Goal: Task Accomplishment & Management: Use online tool/utility

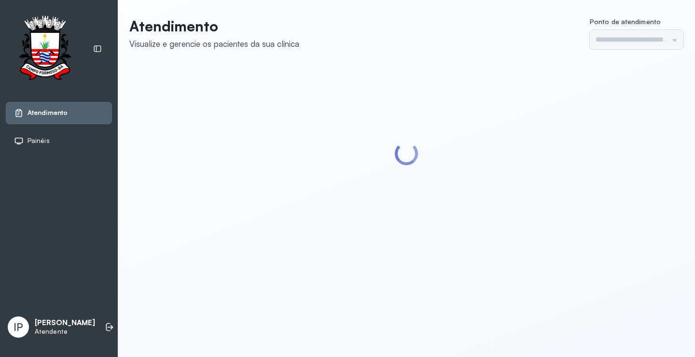
type input "*********"
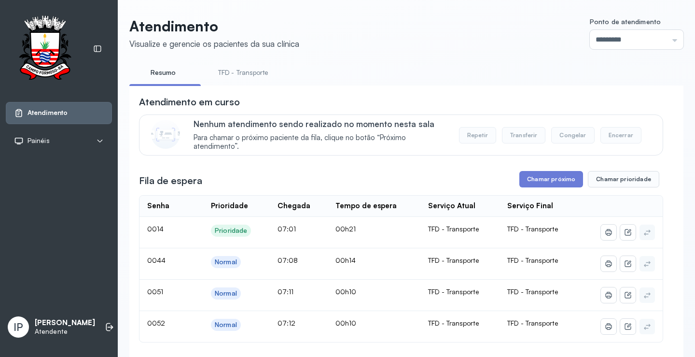
click at [241, 75] on link "TFD - Transporte" at bounding box center [244, 73] width 70 height 16
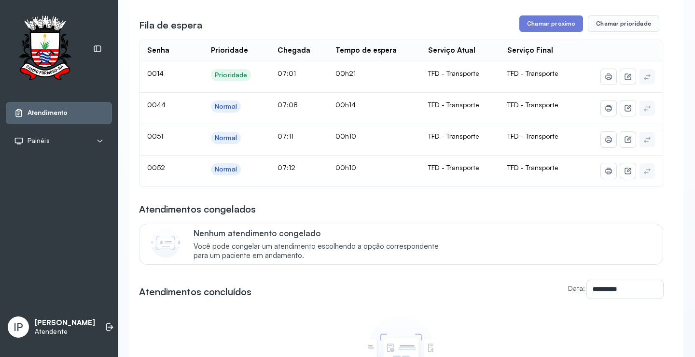
scroll to position [97, 0]
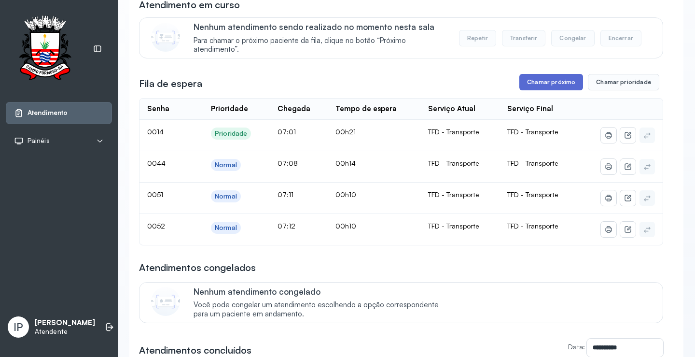
click at [546, 85] on button "Chamar próximo" at bounding box center [551, 82] width 64 height 16
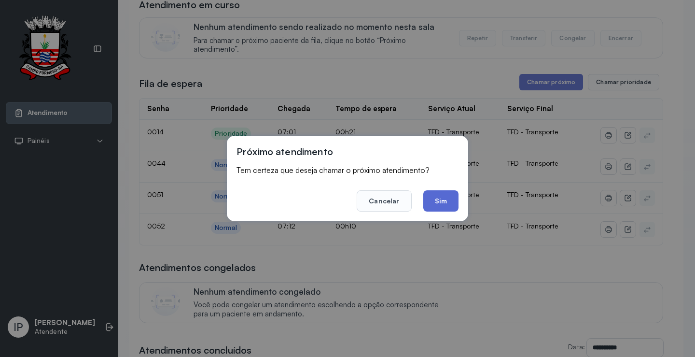
click at [438, 199] on button "Sim" at bounding box center [440, 200] width 35 height 21
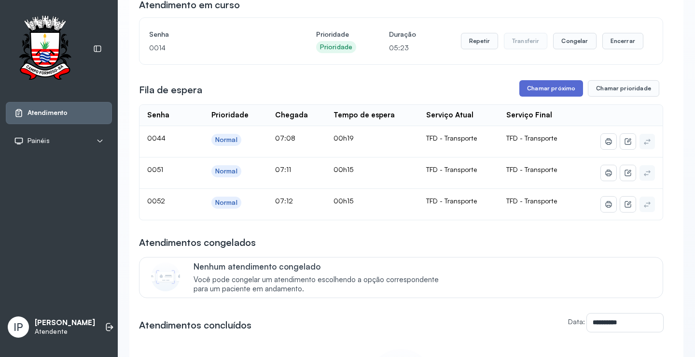
click at [538, 89] on button "Chamar próximo" at bounding box center [551, 88] width 64 height 16
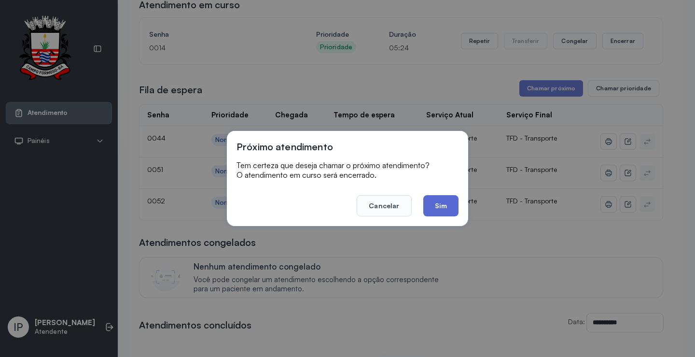
click at [439, 204] on button "Sim" at bounding box center [440, 205] width 35 height 21
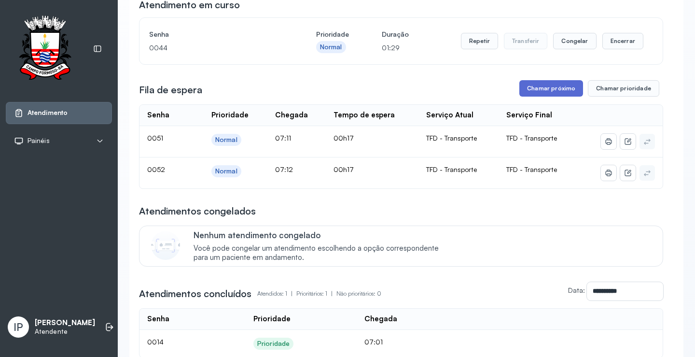
click at [531, 88] on button "Chamar próximo" at bounding box center [551, 88] width 64 height 16
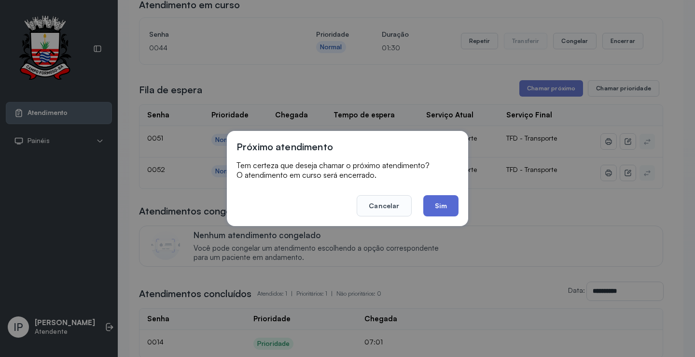
click at [446, 204] on button "Sim" at bounding box center [440, 205] width 35 height 21
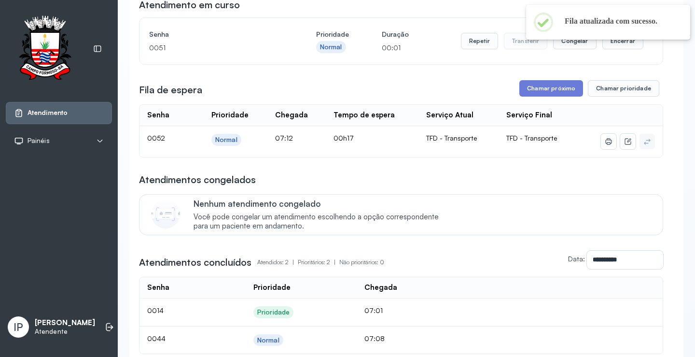
scroll to position [0, 0]
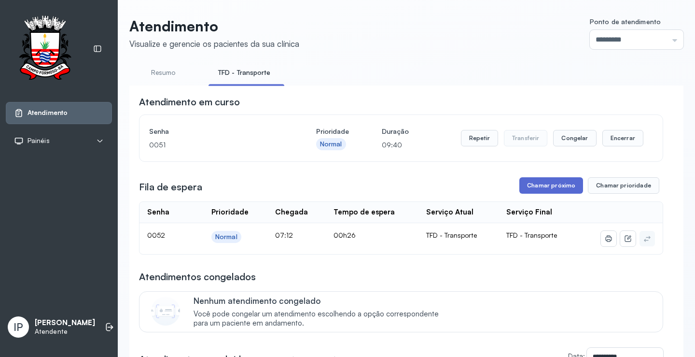
click at [530, 186] on button "Chamar próximo" at bounding box center [551, 185] width 64 height 16
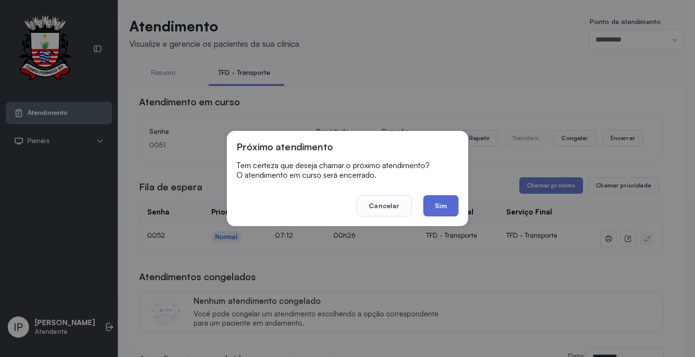
click at [441, 198] on button "Sim" at bounding box center [440, 205] width 35 height 21
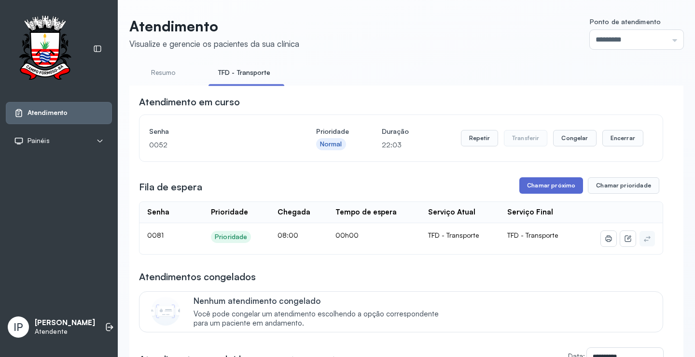
click at [547, 188] on button "Chamar próximo" at bounding box center [551, 185] width 64 height 16
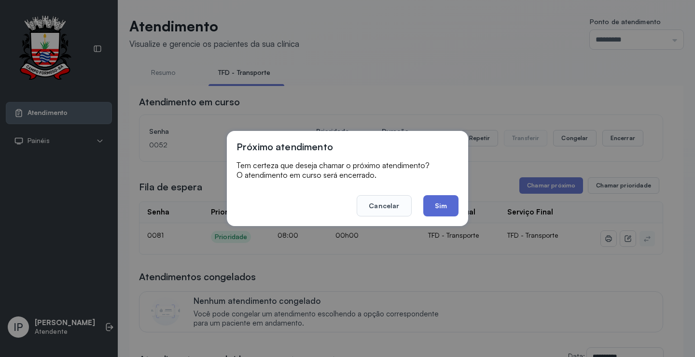
click at [454, 209] on button "Sim" at bounding box center [440, 205] width 35 height 21
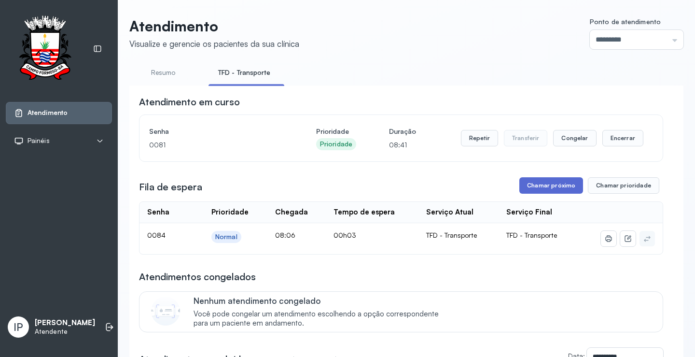
click at [532, 187] on button "Chamar próximo" at bounding box center [551, 185] width 64 height 16
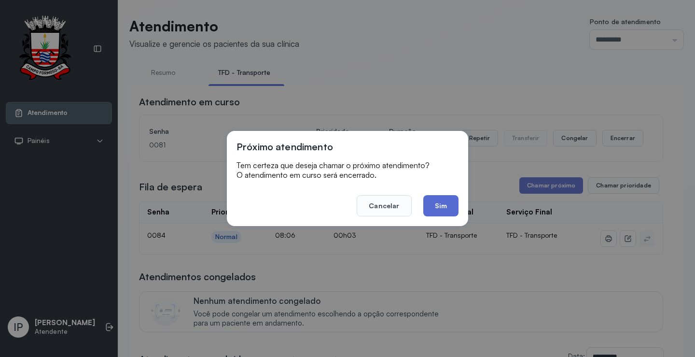
click at [439, 200] on button "Sim" at bounding box center [440, 205] width 35 height 21
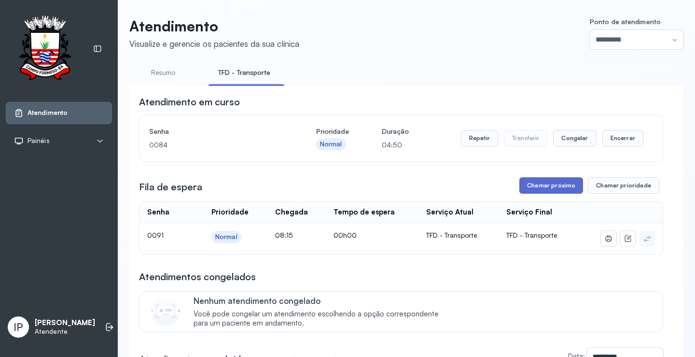
click at [537, 181] on button "Chamar próximo" at bounding box center [551, 185] width 64 height 16
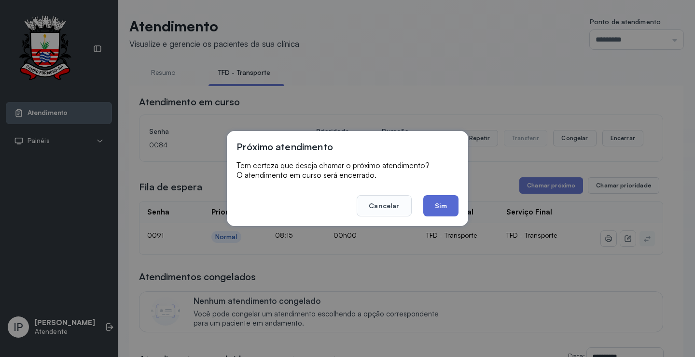
click at [448, 205] on button "Sim" at bounding box center [440, 205] width 35 height 21
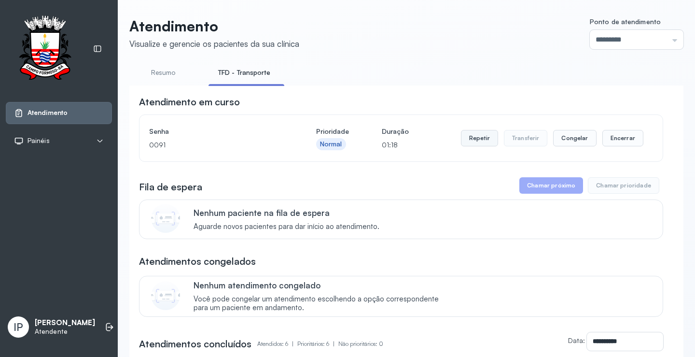
click at [482, 137] on button "Repetir" at bounding box center [479, 138] width 37 height 16
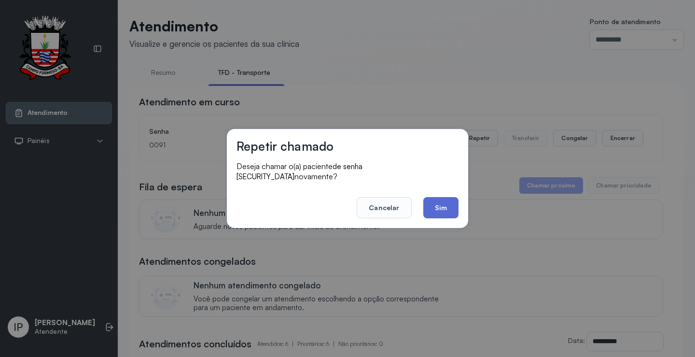
click at [447, 197] on button "Sim" at bounding box center [440, 207] width 35 height 21
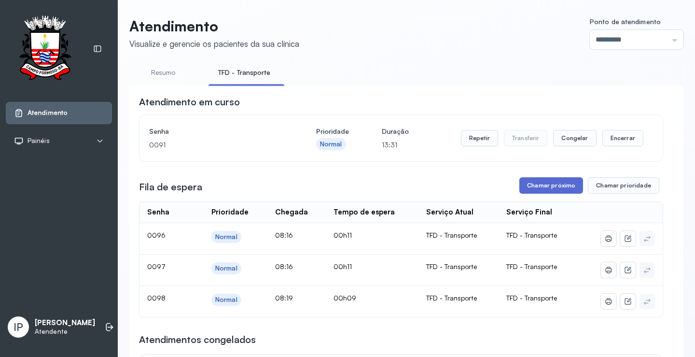
click at [550, 185] on button "Chamar próximo" at bounding box center [551, 185] width 64 height 16
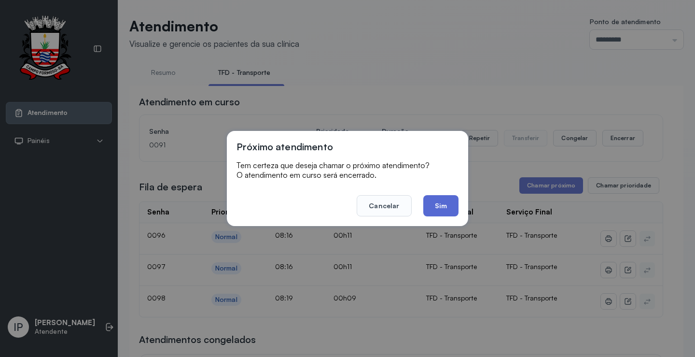
click at [452, 208] on button "Sim" at bounding box center [440, 205] width 35 height 21
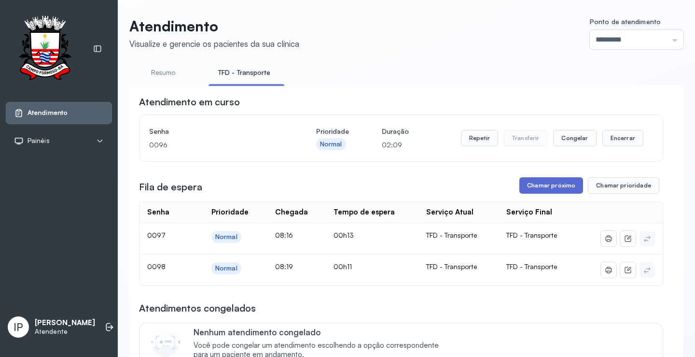
click at [540, 188] on button "Chamar próximo" at bounding box center [551, 185] width 64 height 16
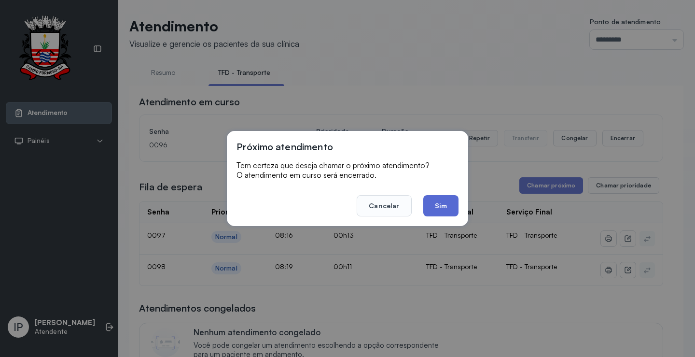
click at [441, 201] on button "Sim" at bounding box center [440, 205] width 35 height 21
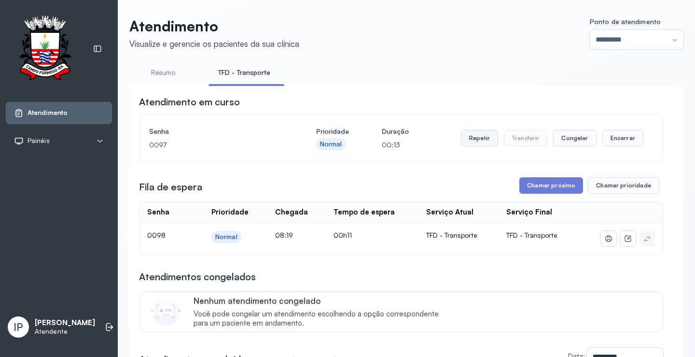
click at [482, 138] on button "Repetir" at bounding box center [479, 138] width 37 height 16
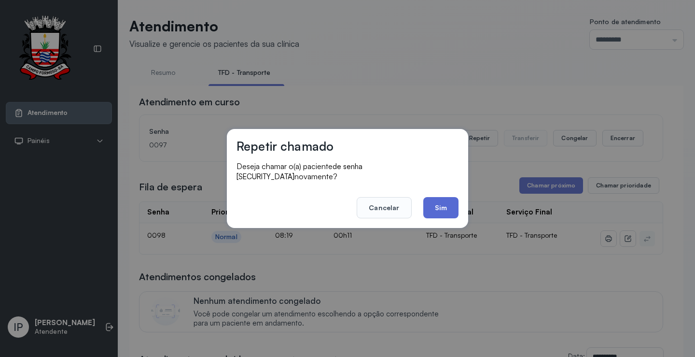
click at [436, 198] on button "Sim" at bounding box center [440, 207] width 35 height 21
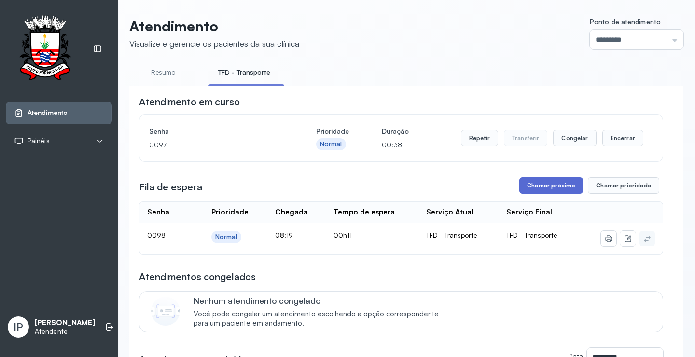
click at [522, 190] on button "Chamar próximo" at bounding box center [551, 185] width 64 height 16
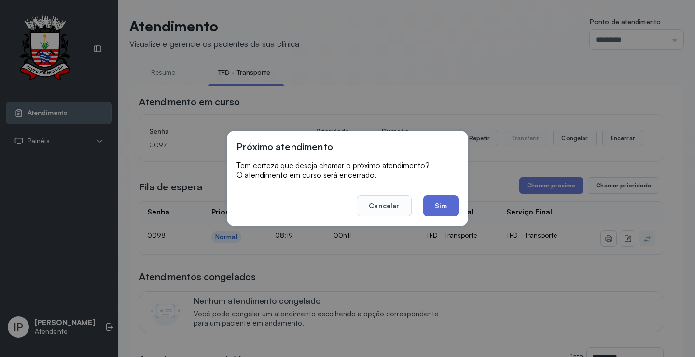
click at [447, 205] on button "Sim" at bounding box center [440, 205] width 35 height 21
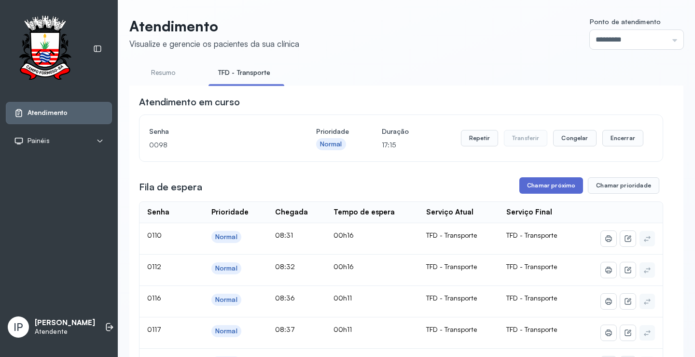
click at [546, 188] on button "Chamar próximo" at bounding box center [551, 185] width 64 height 16
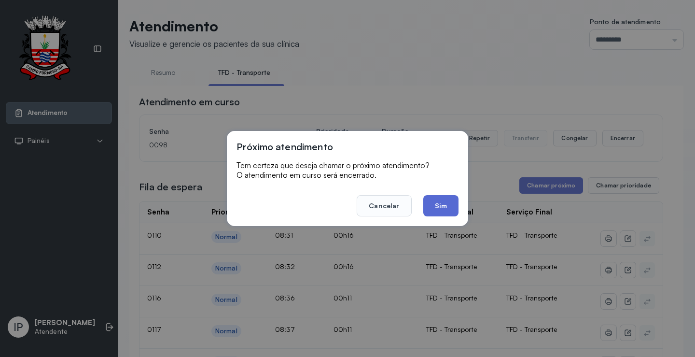
click at [446, 206] on button "Sim" at bounding box center [440, 205] width 35 height 21
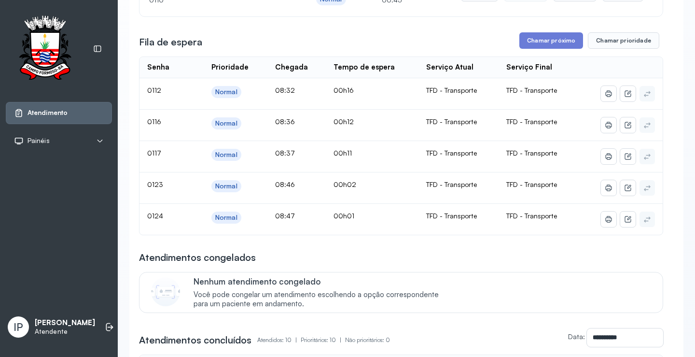
scroll to position [97, 0]
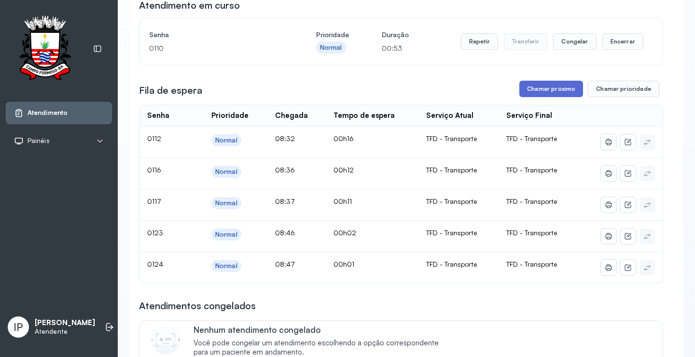
click at [560, 90] on button "Chamar próximo" at bounding box center [551, 89] width 64 height 16
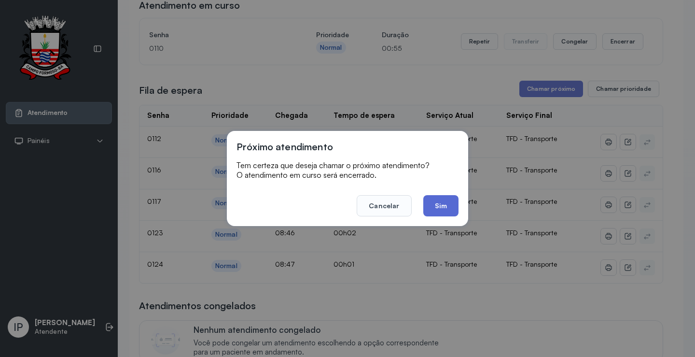
click at [450, 202] on button "Sim" at bounding box center [440, 205] width 35 height 21
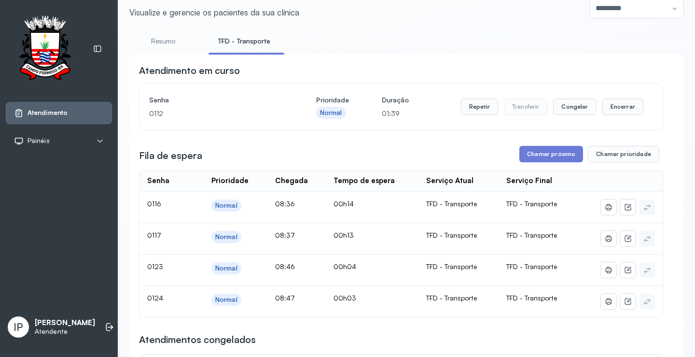
scroll to position [48, 0]
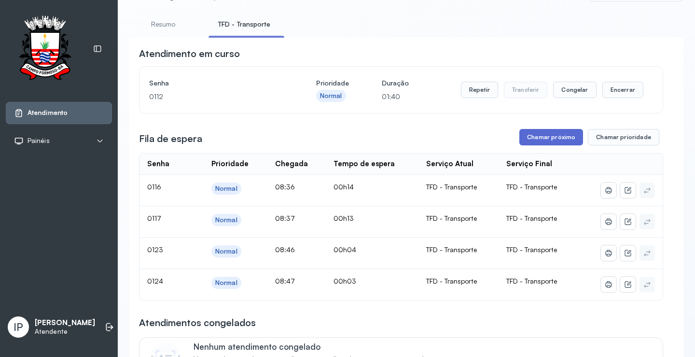
click at [527, 136] on button "Chamar próximo" at bounding box center [551, 137] width 64 height 16
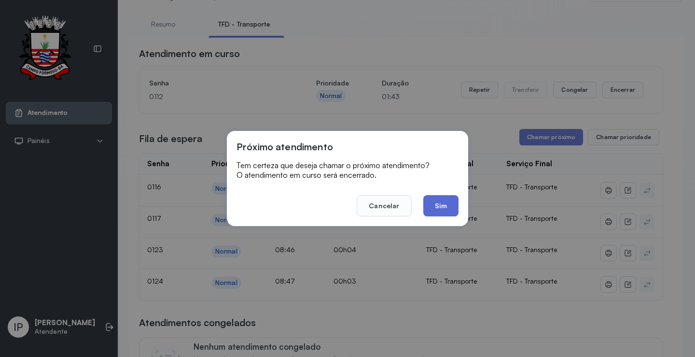
click at [435, 205] on button "Sim" at bounding box center [440, 205] width 35 height 21
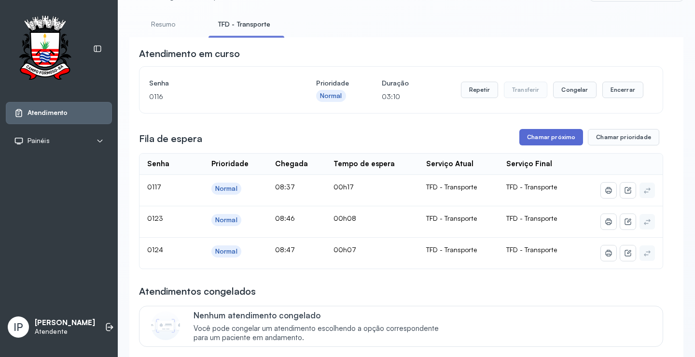
click at [539, 142] on button "Chamar próximo" at bounding box center [551, 137] width 64 height 16
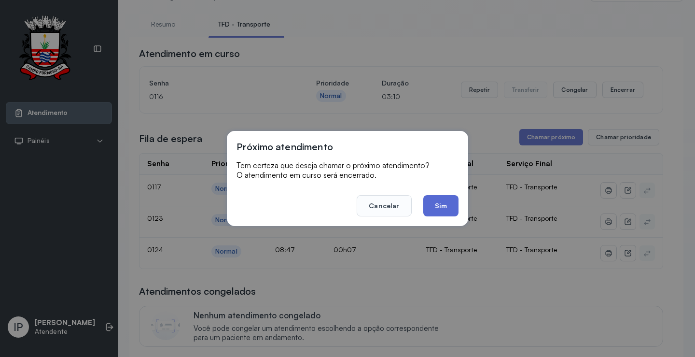
click at [447, 201] on button "Sim" at bounding box center [440, 205] width 35 height 21
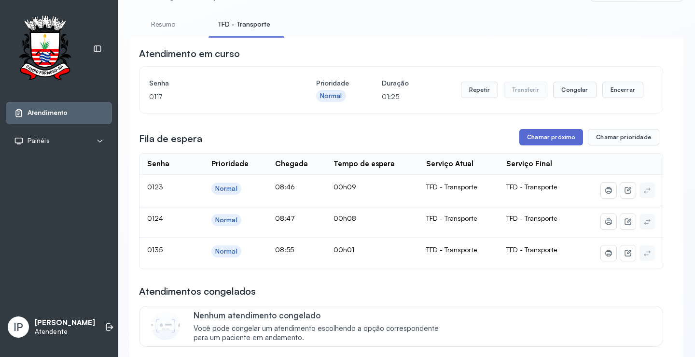
click at [529, 135] on button "Chamar próximo" at bounding box center [551, 137] width 64 height 16
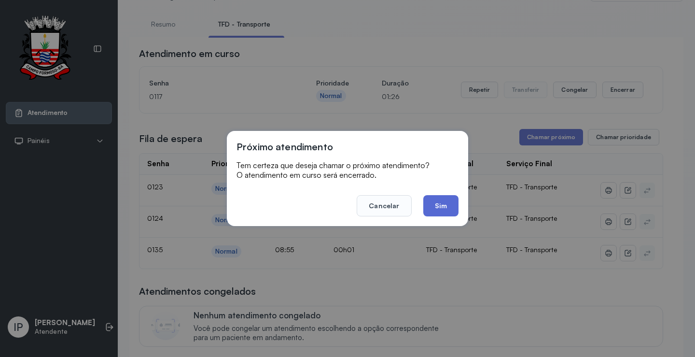
click at [424, 202] on button "Sim" at bounding box center [440, 205] width 35 height 21
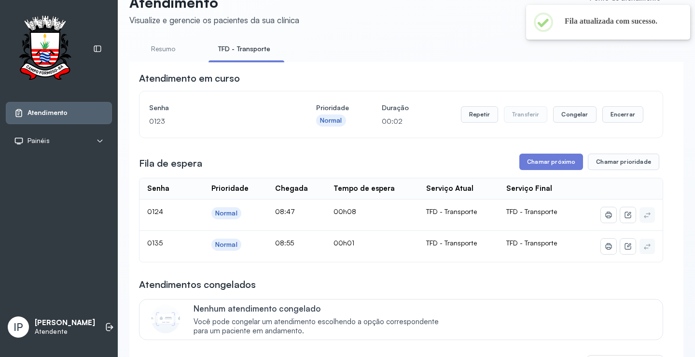
scroll to position [0, 0]
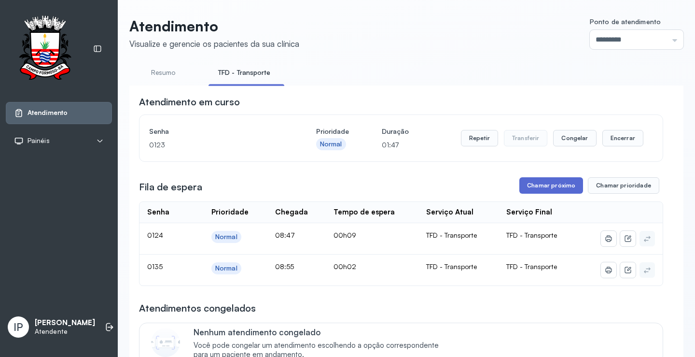
click at [539, 185] on button "Chamar próximo" at bounding box center [551, 185] width 64 height 16
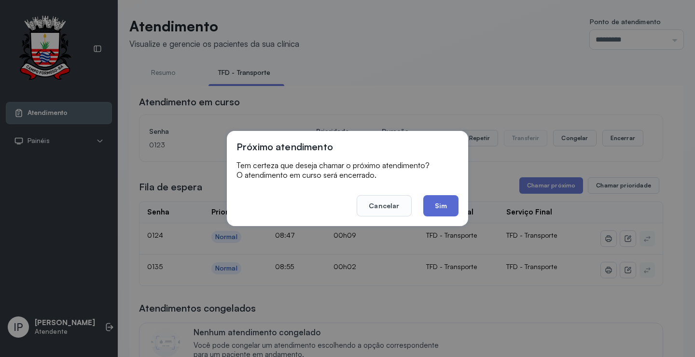
click at [440, 202] on button "Sim" at bounding box center [440, 205] width 35 height 21
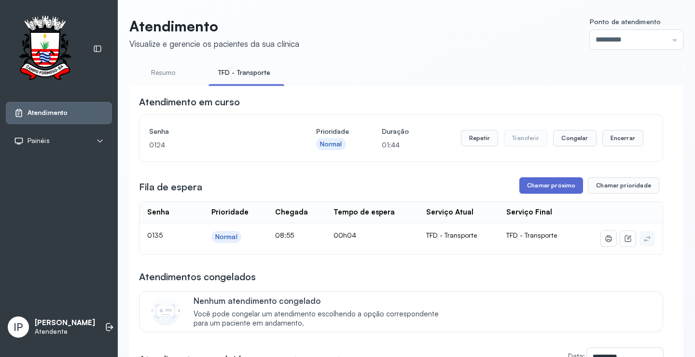
click at [552, 186] on button "Chamar próximo" at bounding box center [551, 185] width 64 height 16
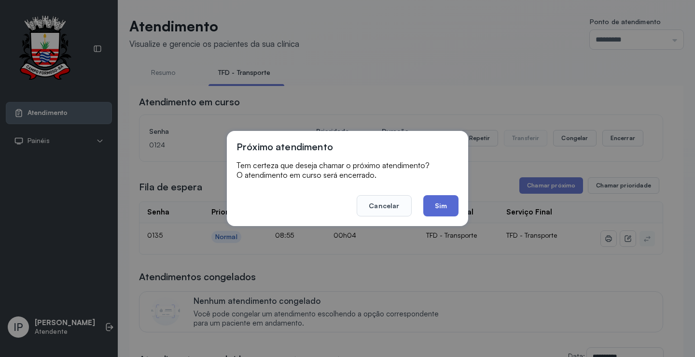
click at [434, 205] on button "Sim" at bounding box center [440, 205] width 35 height 21
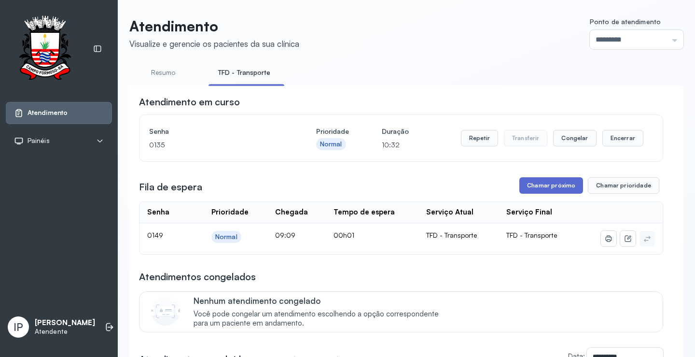
click at [536, 185] on button "Chamar próximo" at bounding box center [551, 185] width 64 height 16
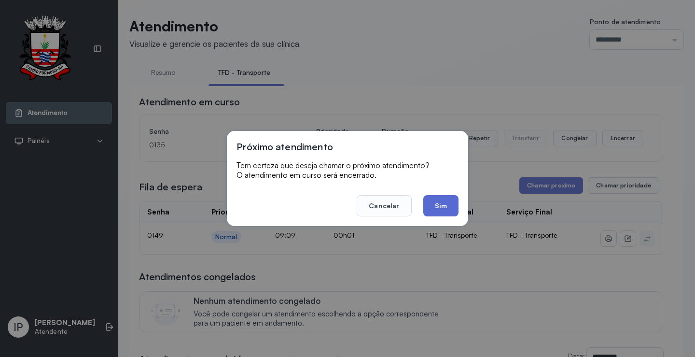
click at [442, 204] on button "Sim" at bounding box center [440, 205] width 35 height 21
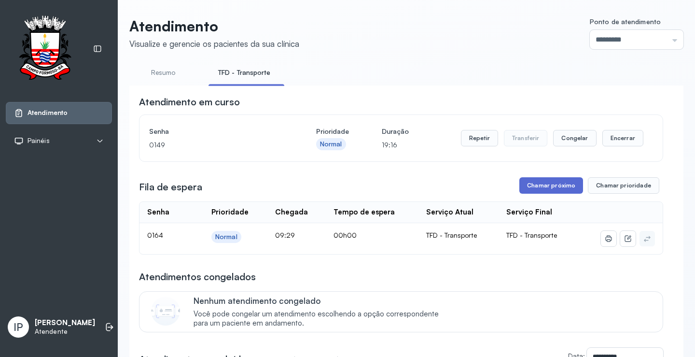
click at [531, 188] on button "Chamar próximo" at bounding box center [551, 185] width 64 height 16
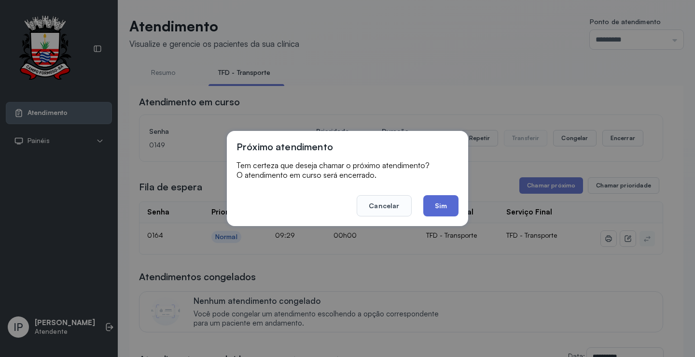
drag, startPoint x: 446, startPoint y: 194, endPoint x: 445, endPoint y: 201, distance: 7.3
click at [446, 196] on footer "Cancelar Sim" at bounding box center [348, 199] width 222 height 35
click at [445, 205] on button "Sim" at bounding box center [440, 205] width 35 height 21
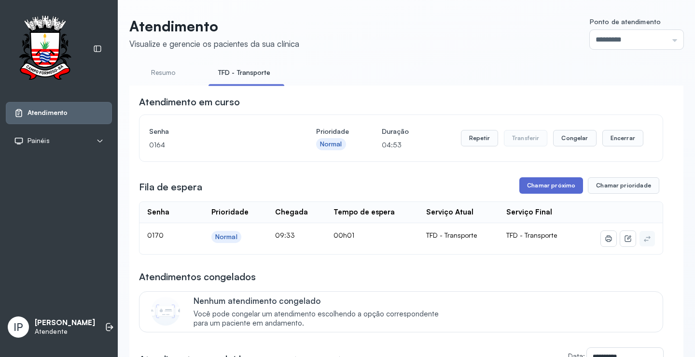
click at [541, 185] on button "Chamar próximo" at bounding box center [551, 185] width 64 height 16
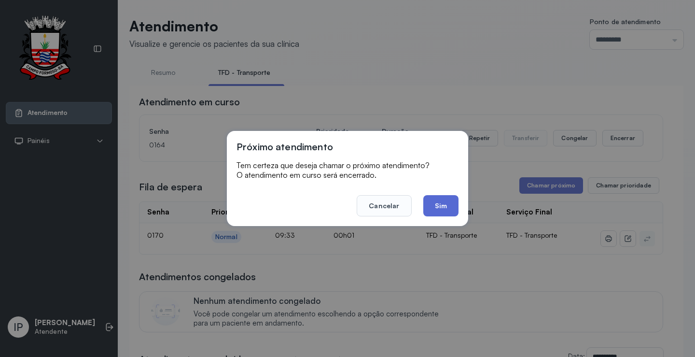
click at [434, 206] on button "Sim" at bounding box center [440, 205] width 35 height 21
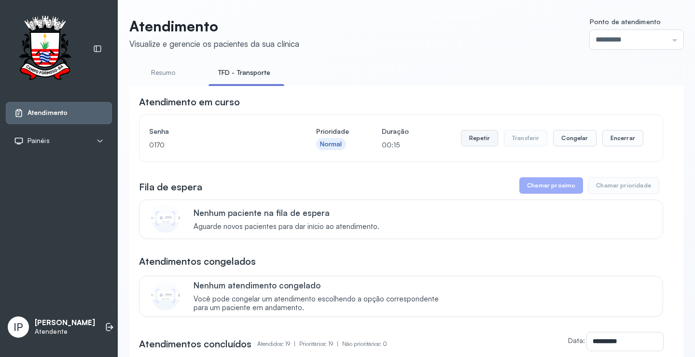
click at [480, 146] on button "Repetir" at bounding box center [479, 138] width 37 height 16
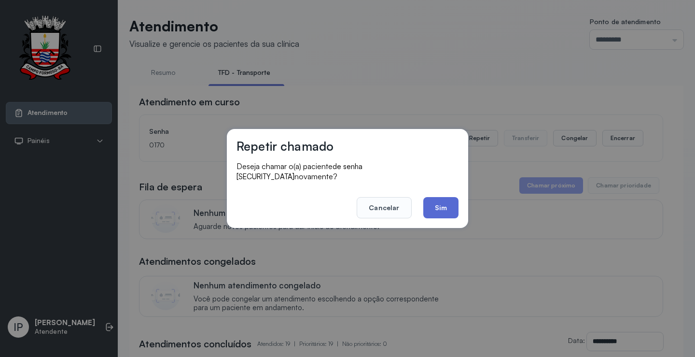
click at [433, 203] on button "Sim" at bounding box center [440, 207] width 35 height 21
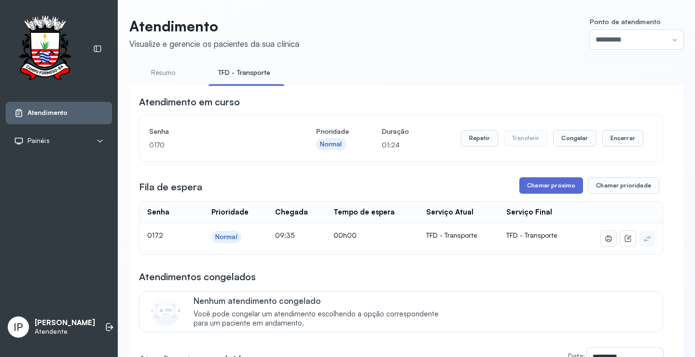
click at [541, 184] on button "Chamar próximo" at bounding box center [551, 185] width 64 height 16
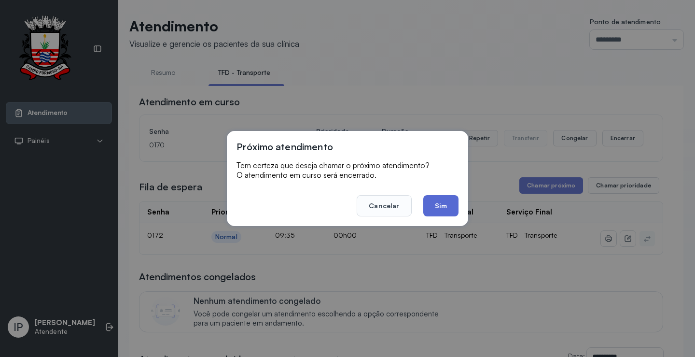
click at [445, 209] on button "Sim" at bounding box center [440, 205] width 35 height 21
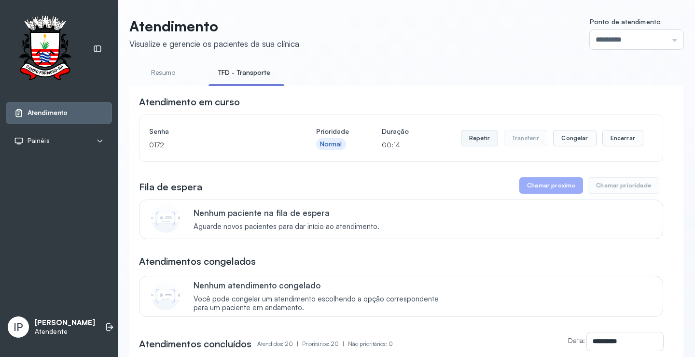
click at [471, 138] on button "Repetir" at bounding box center [479, 138] width 37 height 16
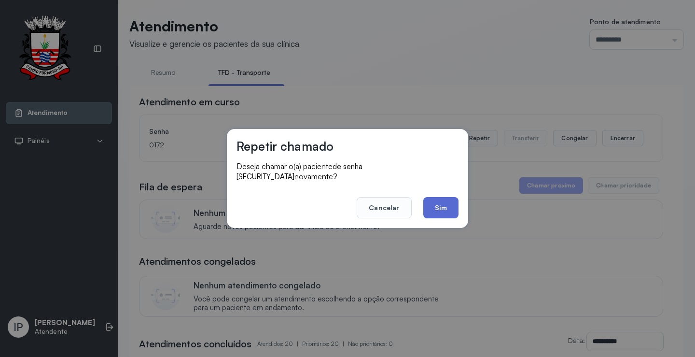
click at [429, 205] on button "Sim" at bounding box center [440, 207] width 35 height 21
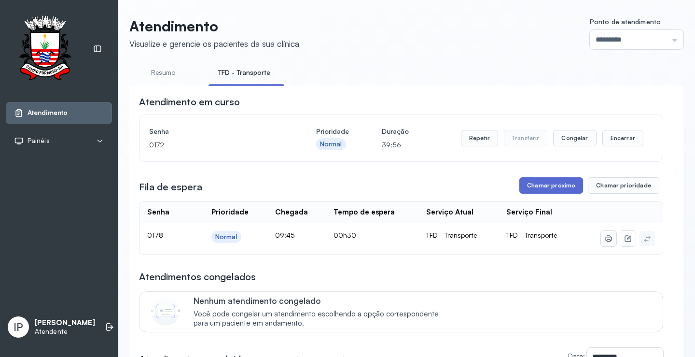
click at [525, 190] on button "Chamar próximo" at bounding box center [551, 185] width 64 height 16
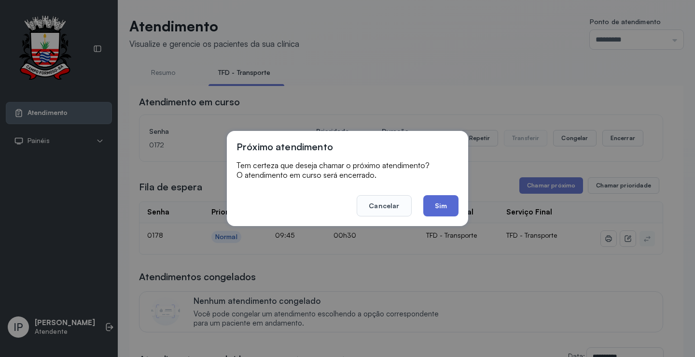
click at [445, 214] on button "Sim" at bounding box center [440, 205] width 35 height 21
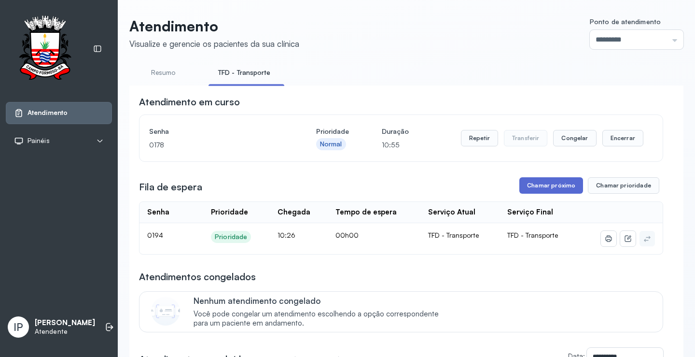
click at [521, 184] on button "Chamar próximo" at bounding box center [551, 185] width 64 height 16
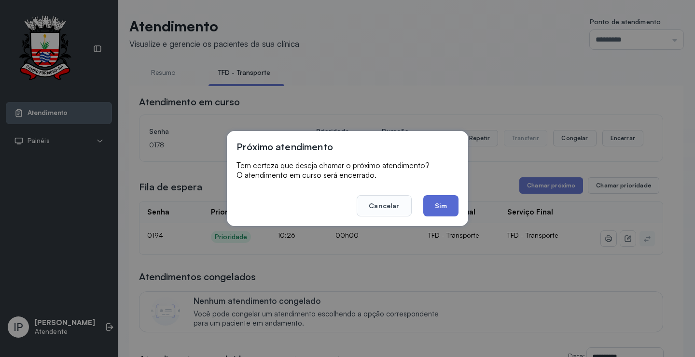
click at [438, 208] on button "Sim" at bounding box center [440, 205] width 35 height 21
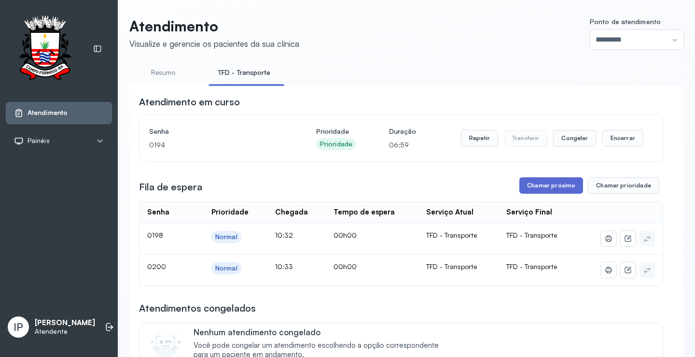
click at [549, 188] on button "Chamar próximo" at bounding box center [551, 185] width 64 height 16
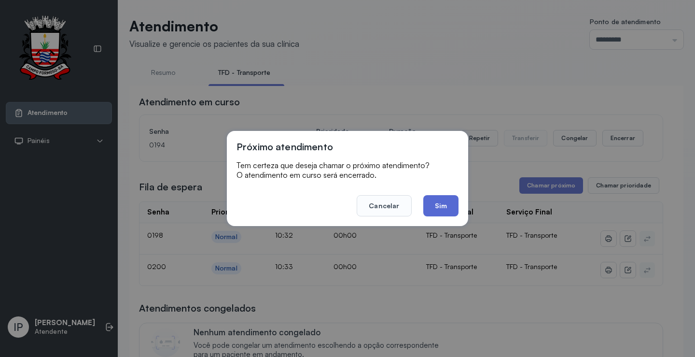
click at [437, 208] on button "Sim" at bounding box center [440, 205] width 35 height 21
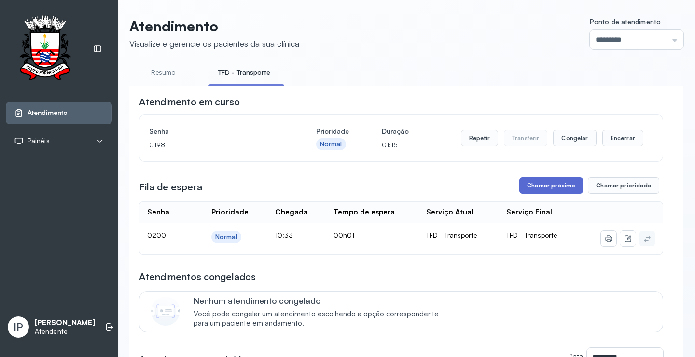
click at [553, 185] on button "Chamar próximo" at bounding box center [551, 185] width 64 height 16
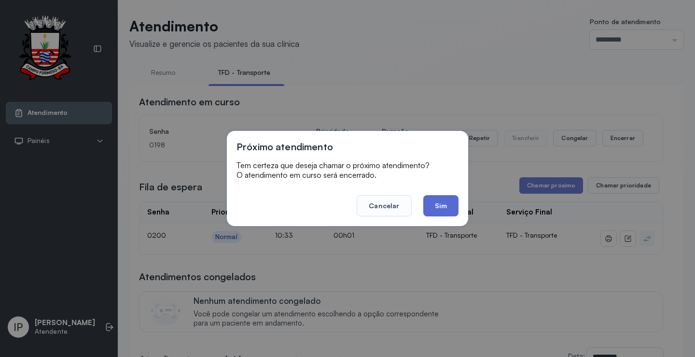
click at [433, 206] on button "Sim" at bounding box center [440, 205] width 35 height 21
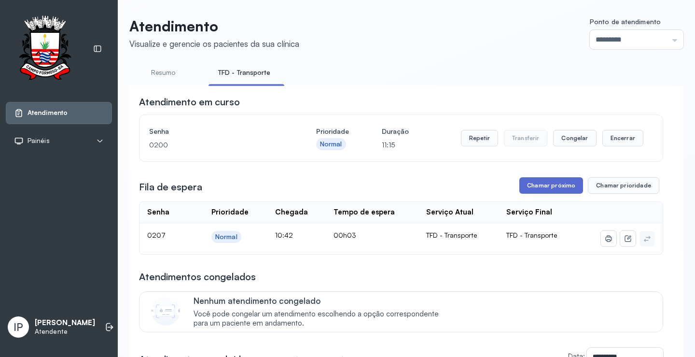
click at [545, 189] on button "Chamar próximo" at bounding box center [551, 185] width 64 height 16
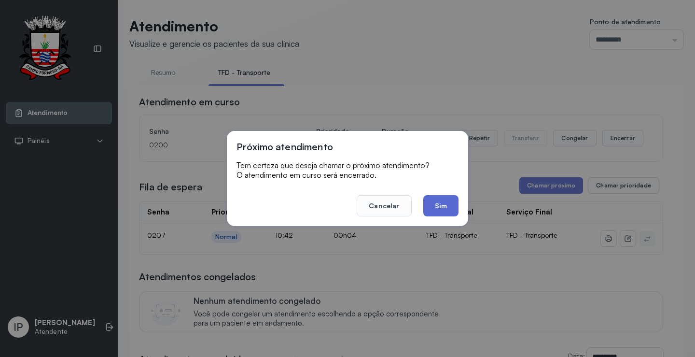
click at [437, 209] on button "Sim" at bounding box center [440, 205] width 35 height 21
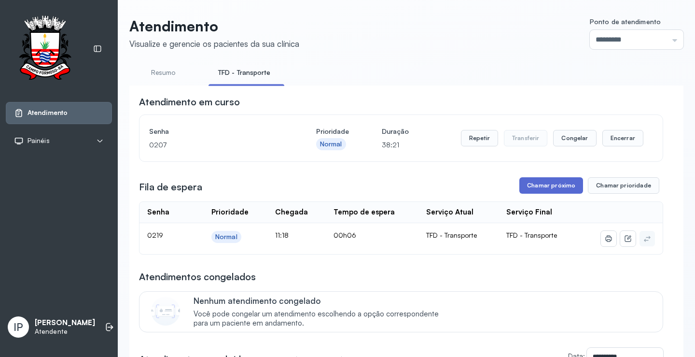
click at [533, 187] on button "Chamar próximo" at bounding box center [551, 185] width 64 height 16
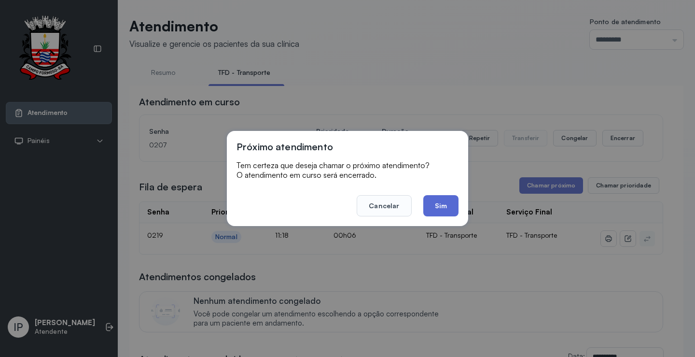
drag, startPoint x: 437, startPoint y: 204, endPoint x: 480, endPoint y: 162, distance: 60.1
click at [438, 204] on button "Sim" at bounding box center [440, 205] width 35 height 21
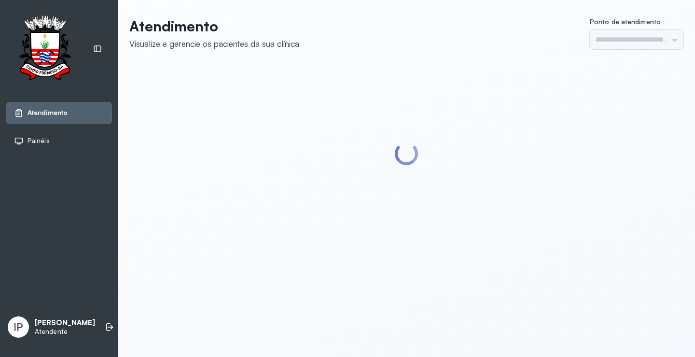
type input "*********"
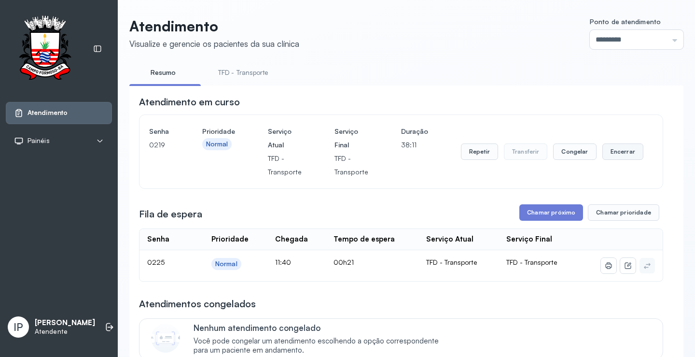
click at [609, 153] on button "Encerrar" at bounding box center [622, 151] width 41 height 16
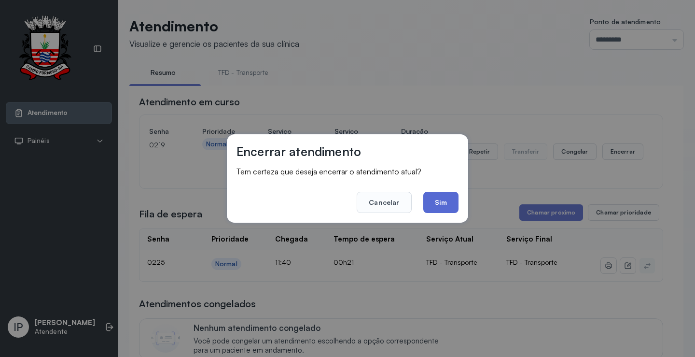
click at [430, 197] on button "Sim" at bounding box center [440, 202] width 35 height 21
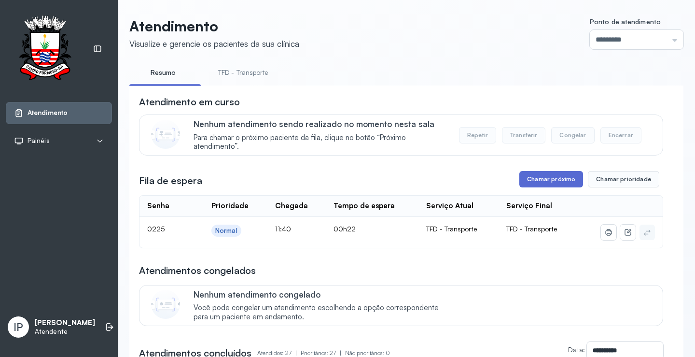
click at [548, 180] on button "Chamar próximo" at bounding box center [551, 179] width 64 height 16
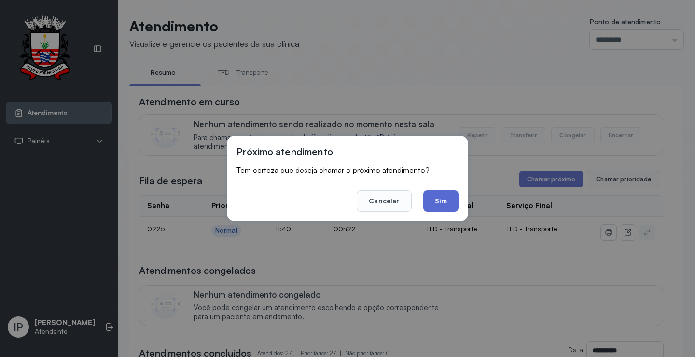
click at [440, 197] on button "Sim" at bounding box center [440, 200] width 35 height 21
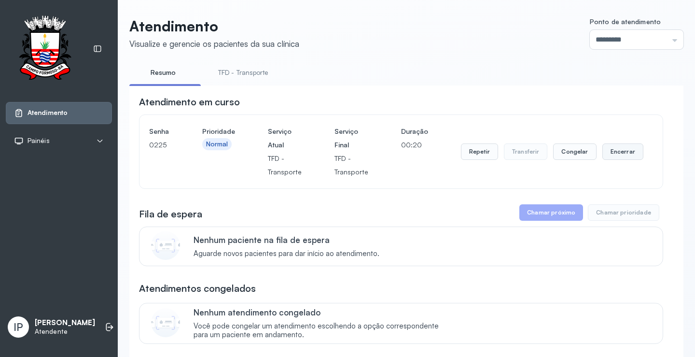
click at [615, 156] on button "Encerrar" at bounding box center [622, 151] width 41 height 16
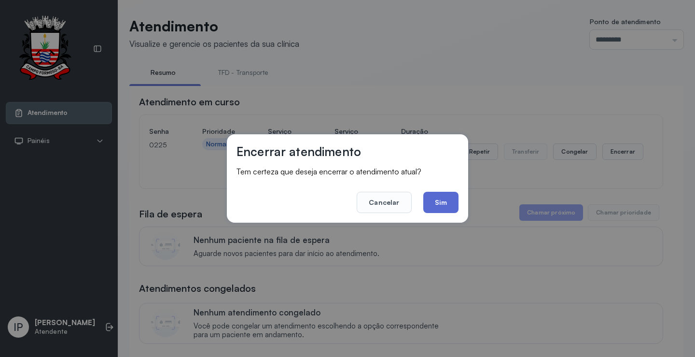
click at [441, 203] on button "Sim" at bounding box center [440, 202] width 35 height 21
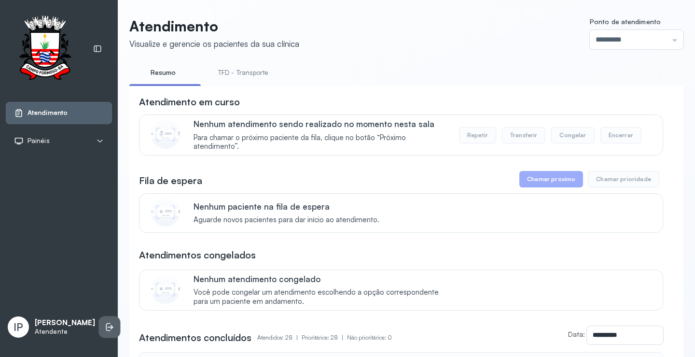
click at [105, 322] on icon at bounding box center [110, 327] width 10 height 10
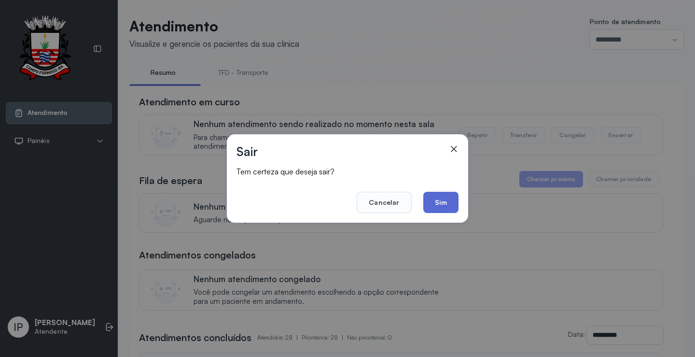
click at [437, 196] on button "Sim" at bounding box center [440, 202] width 35 height 21
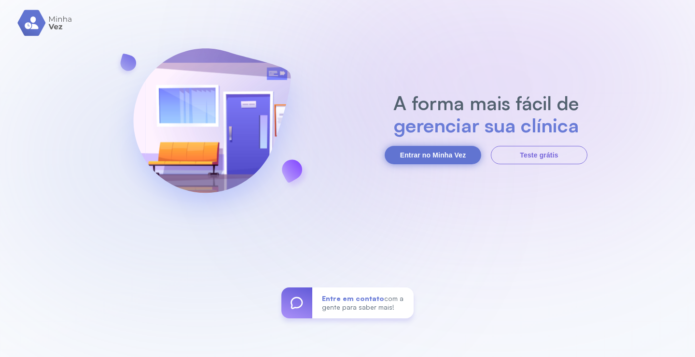
click at [433, 151] on button "Entrar no Minha Vez" at bounding box center [433, 155] width 97 height 18
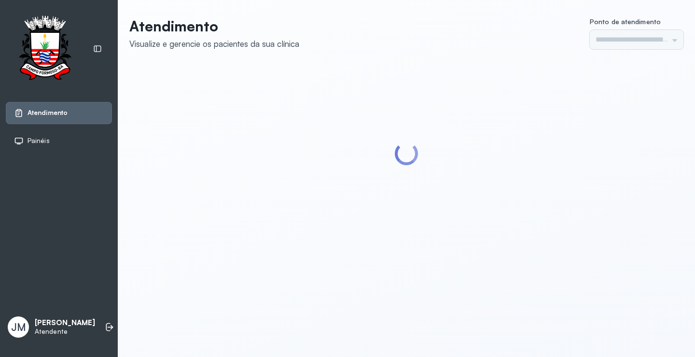
type input "*********"
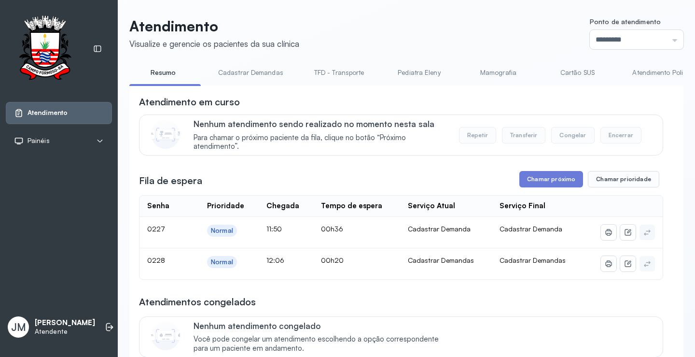
click at [342, 70] on link "TFD - Transporte" at bounding box center [340, 73] width 70 height 16
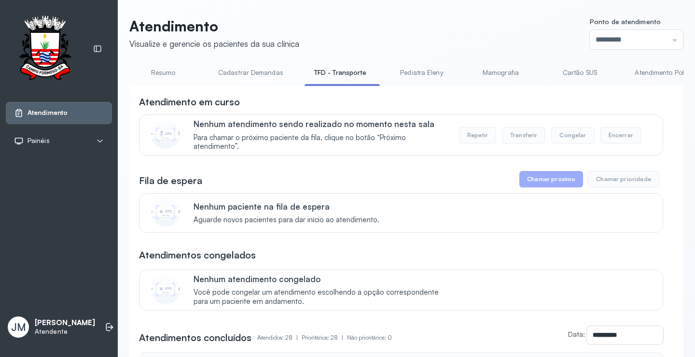
click at [173, 75] on link "Resumo" at bounding box center [163, 73] width 68 height 16
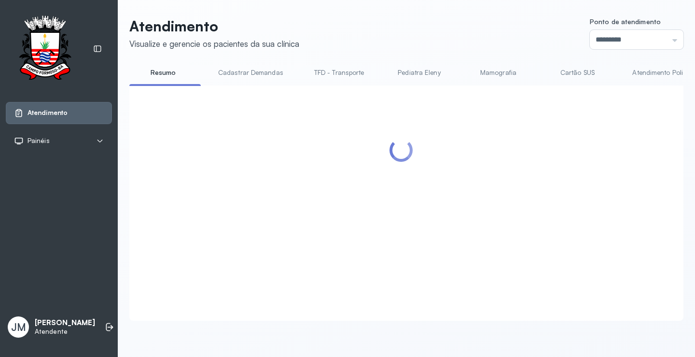
click at [173, 73] on link "Resumo" at bounding box center [163, 73] width 68 height 16
click at [258, 69] on link "Cadastrar Demandas" at bounding box center [251, 73] width 84 height 16
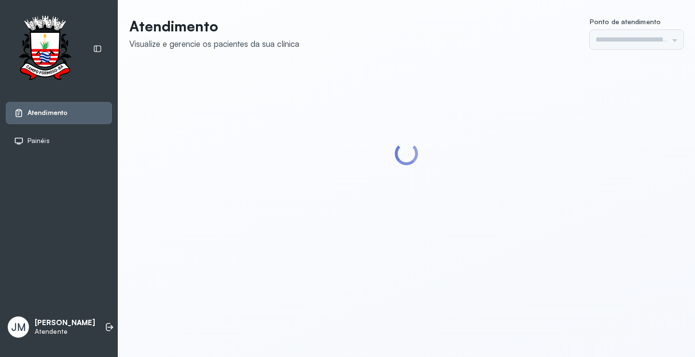
type input "*********"
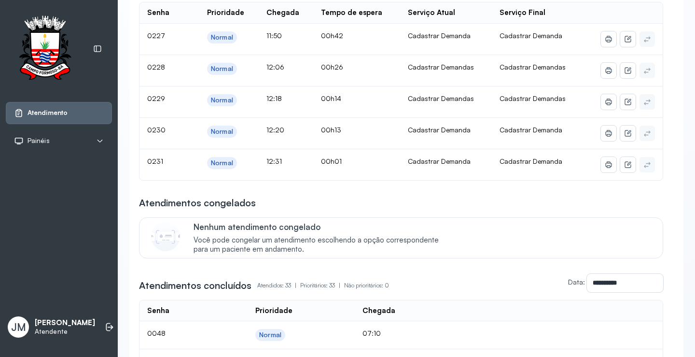
scroll to position [48, 0]
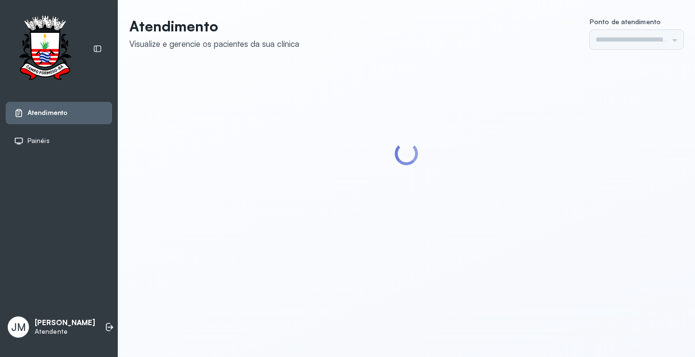
type input "*********"
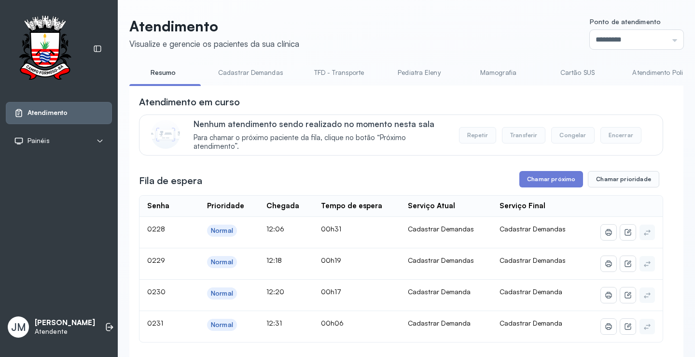
click at [434, 34] on header "Atendimento Visualize e gerencie os pacientes da sua clínica Ponto de atendimen…" at bounding box center [406, 33] width 554 height 32
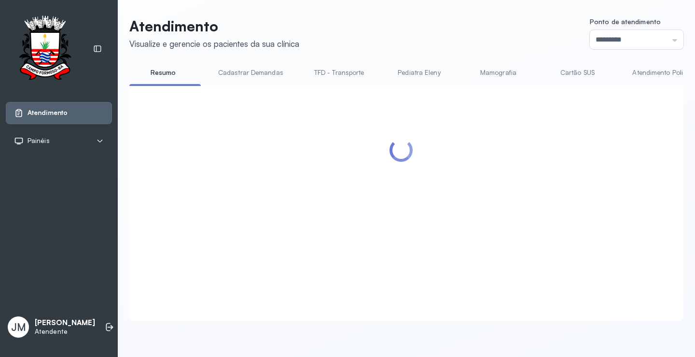
scroll to position [0, 0]
click at [405, 34] on header "Atendimento Visualize e gerencie os pacientes da sua clínica Ponto de atendimen…" at bounding box center [406, 33] width 554 height 32
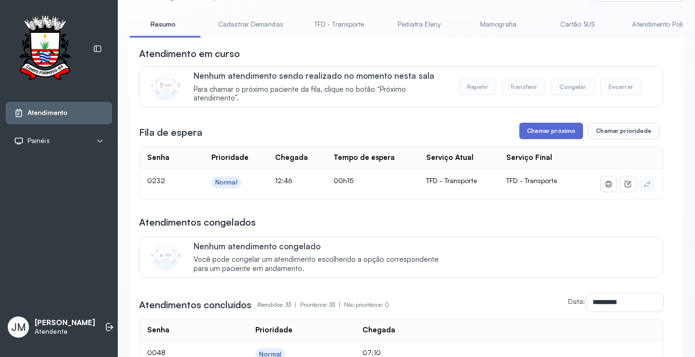
click at [557, 126] on button "Chamar próximo" at bounding box center [551, 131] width 64 height 16
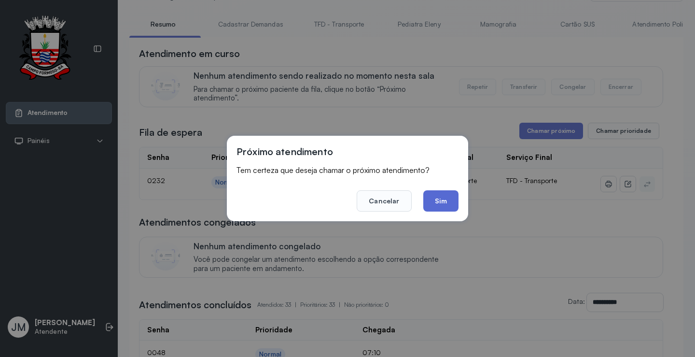
click at [434, 209] on button "Sim" at bounding box center [440, 200] width 35 height 21
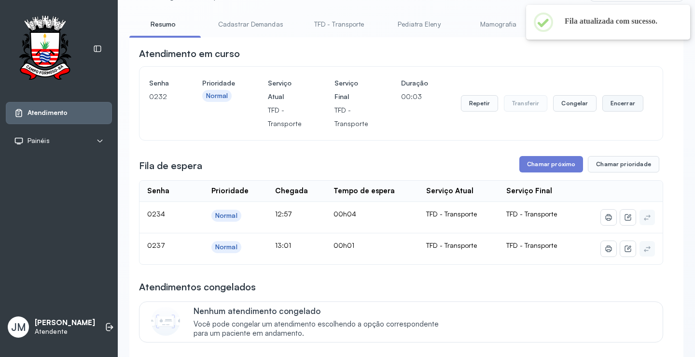
click at [625, 104] on button "Encerrar" at bounding box center [622, 103] width 41 height 16
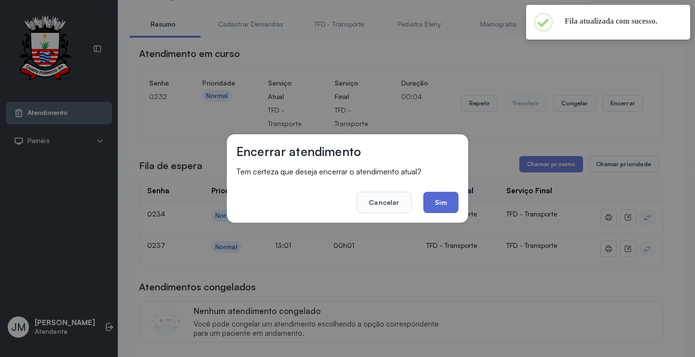
click at [444, 204] on button "Sim" at bounding box center [440, 202] width 35 height 21
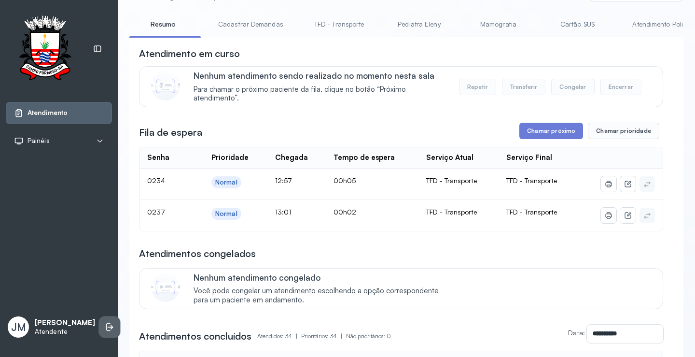
click at [99, 330] on li at bounding box center [109, 326] width 21 height 21
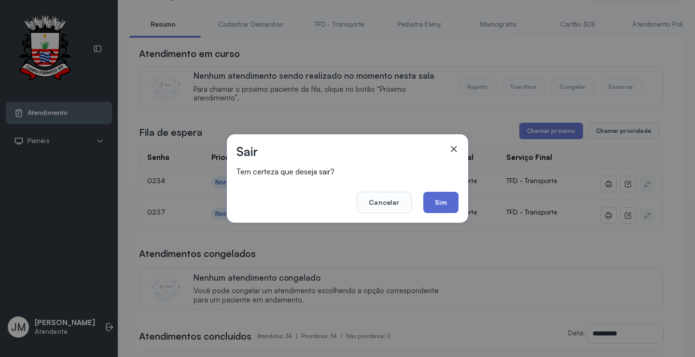
click at [442, 203] on button "Sim" at bounding box center [440, 202] width 35 height 21
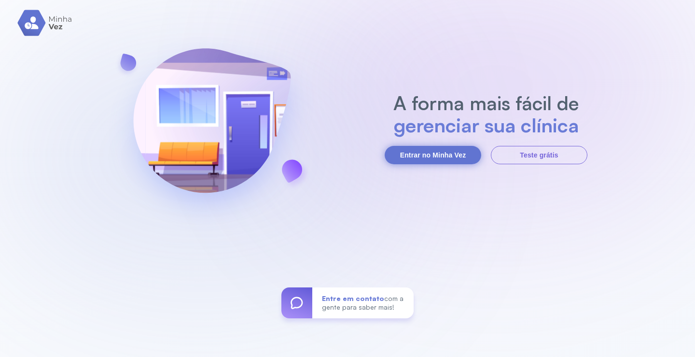
click at [413, 154] on button "Entrar no Minha Vez" at bounding box center [433, 155] width 97 height 18
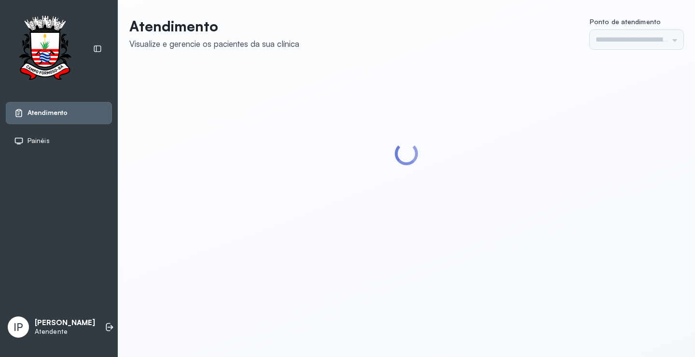
type input "*********"
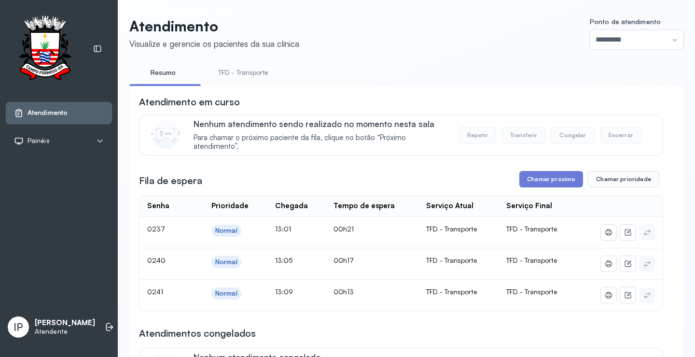
click at [251, 69] on link "TFD - Transporte" at bounding box center [244, 73] width 70 height 16
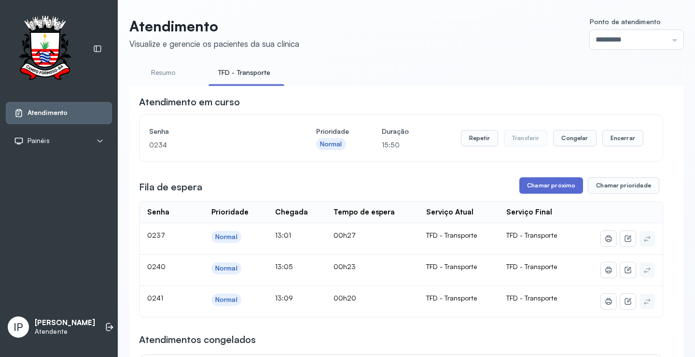
click at [539, 185] on button "Chamar próximo" at bounding box center [551, 185] width 64 height 16
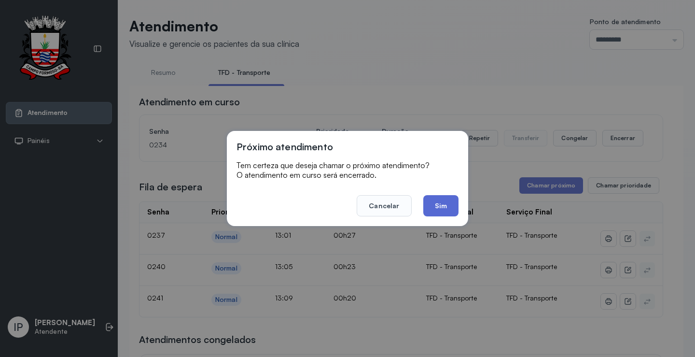
click at [443, 207] on button "Sim" at bounding box center [440, 205] width 35 height 21
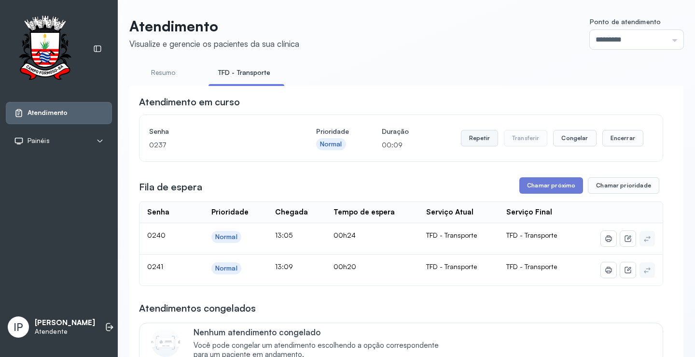
click at [469, 140] on button "Repetir" at bounding box center [479, 138] width 37 height 16
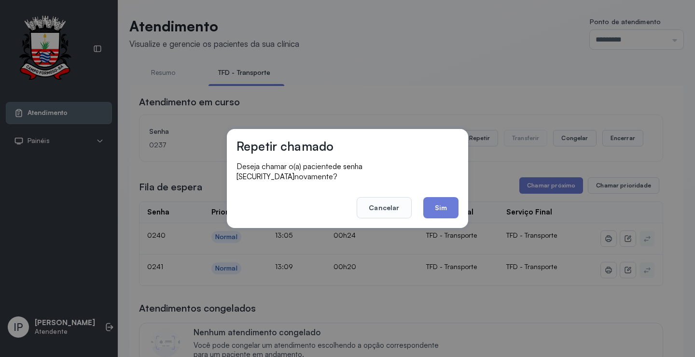
drag, startPoint x: 390, startPoint y: 202, endPoint x: 382, endPoint y: 188, distance: 16.0
click at [389, 200] on button "Cancelar" at bounding box center [384, 207] width 55 height 21
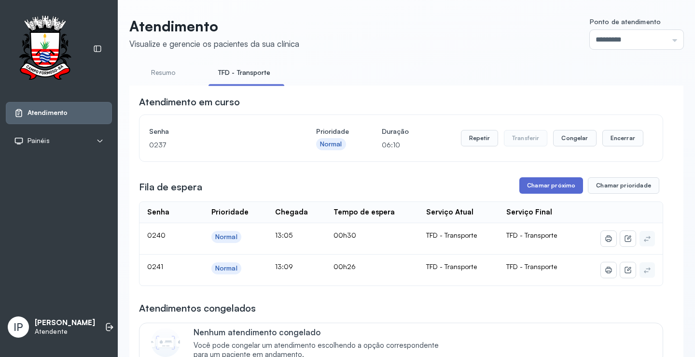
click at [534, 182] on button "Chamar próximo" at bounding box center [551, 185] width 64 height 16
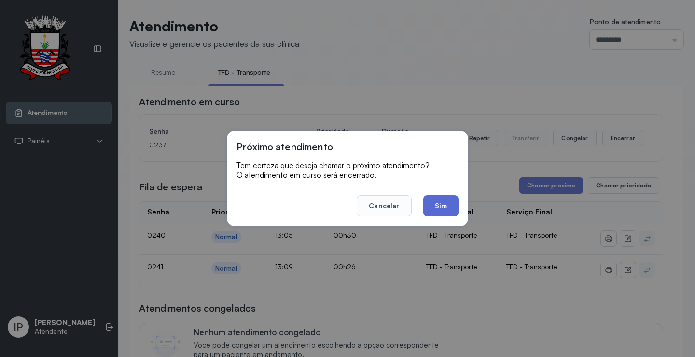
click at [446, 206] on button "Sim" at bounding box center [440, 205] width 35 height 21
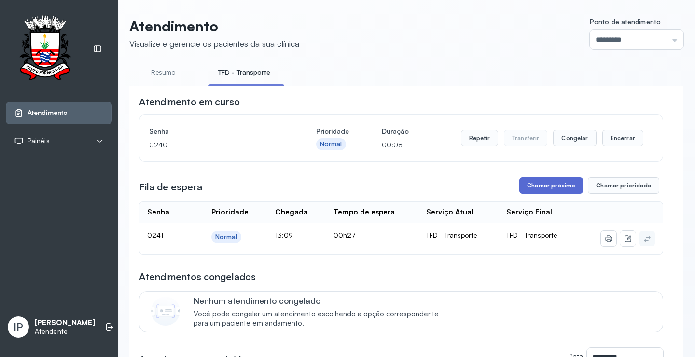
click at [531, 186] on button "Chamar próximo" at bounding box center [551, 185] width 64 height 16
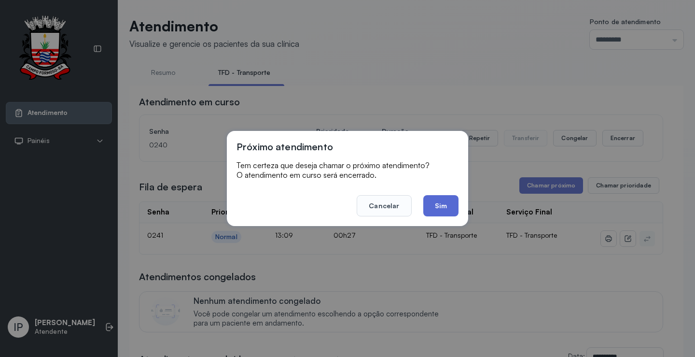
click at [434, 204] on button "Sim" at bounding box center [440, 205] width 35 height 21
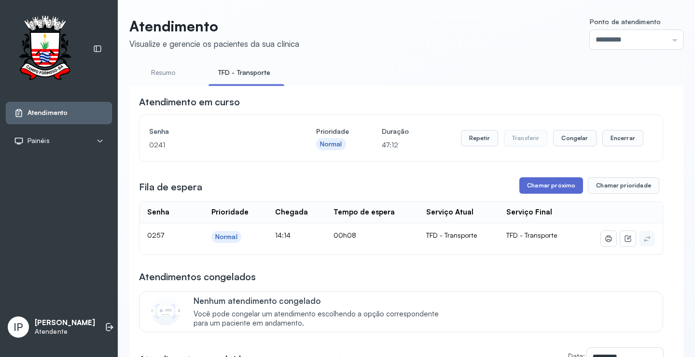
click at [543, 184] on button "Chamar próximo" at bounding box center [551, 185] width 64 height 16
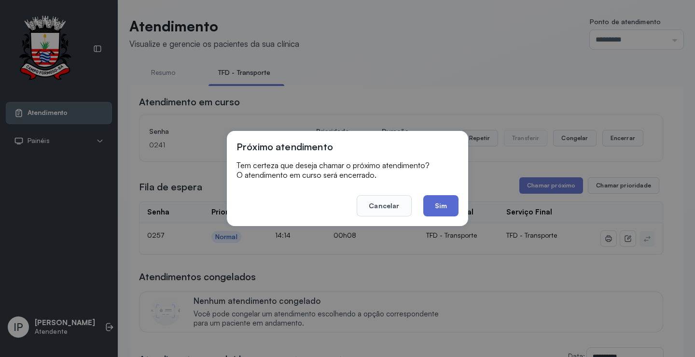
click at [432, 203] on button "Sim" at bounding box center [440, 205] width 35 height 21
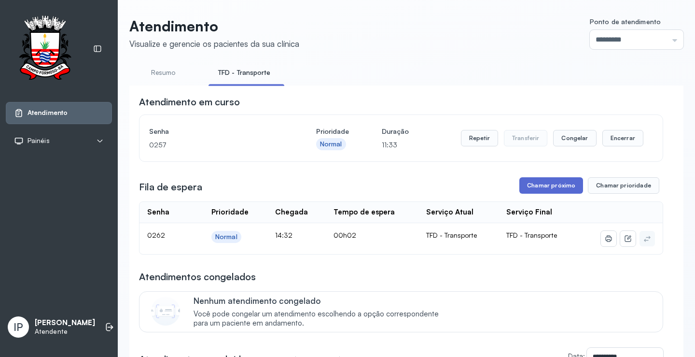
click at [541, 186] on button "Chamar próximo" at bounding box center [551, 185] width 64 height 16
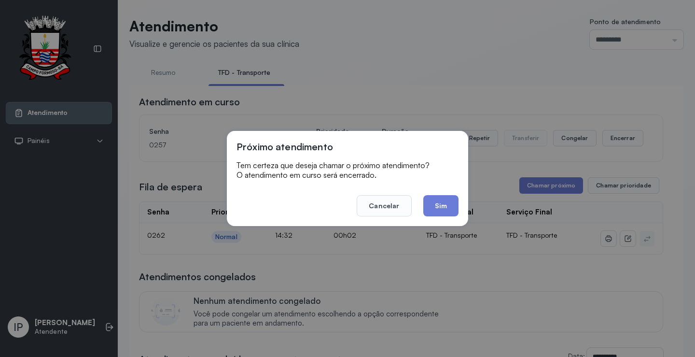
drag, startPoint x: 435, startPoint y: 208, endPoint x: 440, endPoint y: 218, distance: 11.2
click at [441, 213] on button "Sim" at bounding box center [440, 205] width 35 height 21
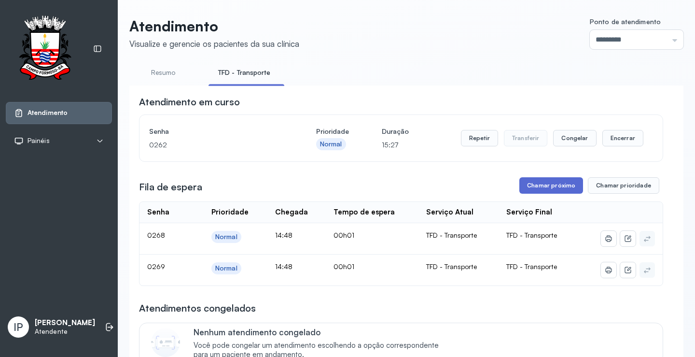
click at [541, 187] on button "Chamar próximo" at bounding box center [551, 185] width 64 height 16
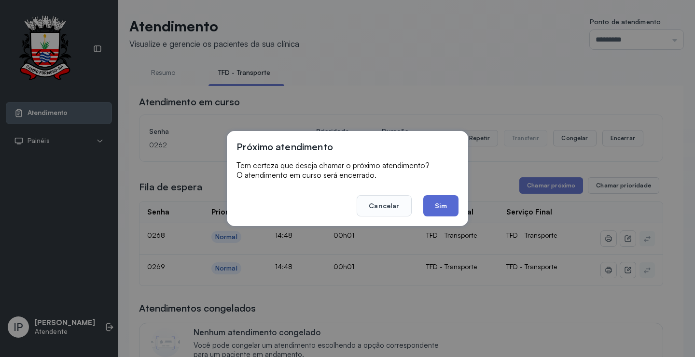
click at [451, 198] on button "Sim" at bounding box center [440, 205] width 35 height 21
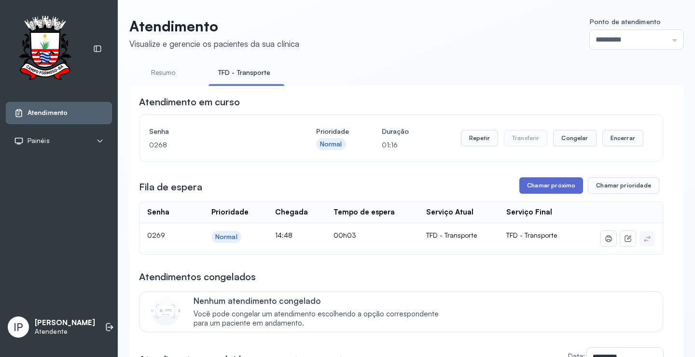
click at [540, 190] on button "Chamar próximo" at bounding box center [551, 185] width 64 height 16
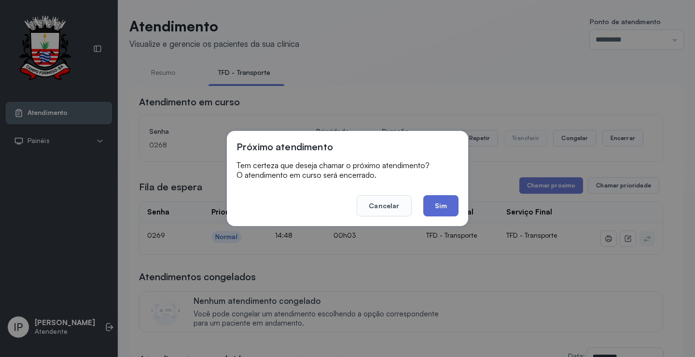
click at [440, 205] on button "Sim" at bounding box center [440, 205] width 35 height 21
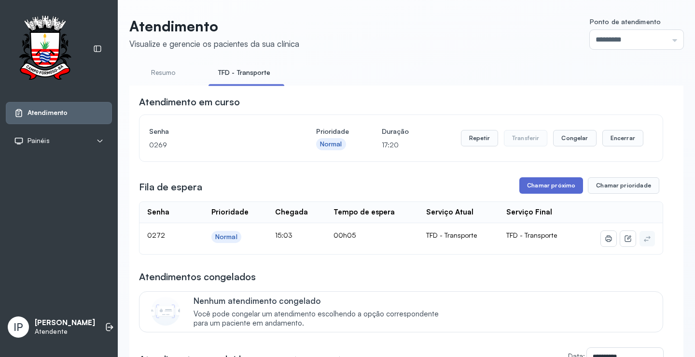
click at [531, 194] on button "Chamar próximo" at bounding box center [551, 185] width 64 height 16
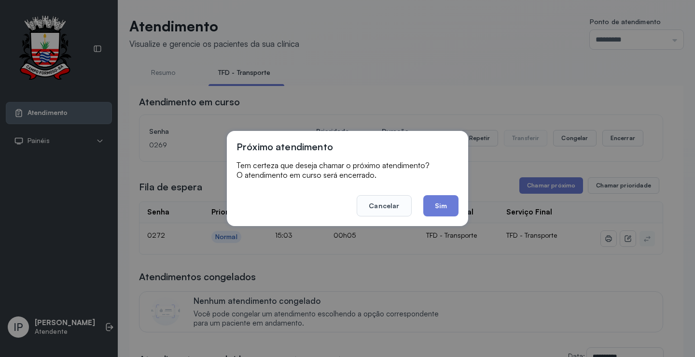
click at [436, 206] on button "Sim" at bounding box center [440, 205] width 35 height 21
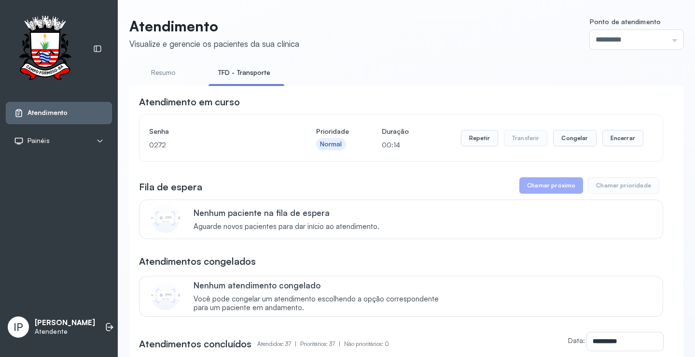
click at [476, 150] on div "Repetir Transferir Congelar Encerrar" at bounding box center [552, 138] width 182 height 27
click at [476, 144] on button "Repetir" at bounding box center [479, 138] width 37 height 16
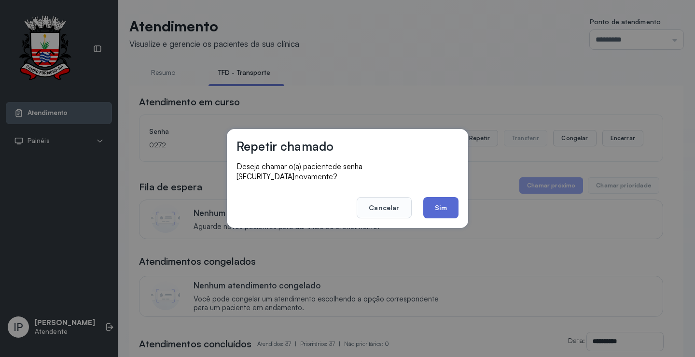
click at [443, 204] on button "Sim" at bounding box center [440, 207] width 35 height 21
